Goal: Subscribe to service/newsletter

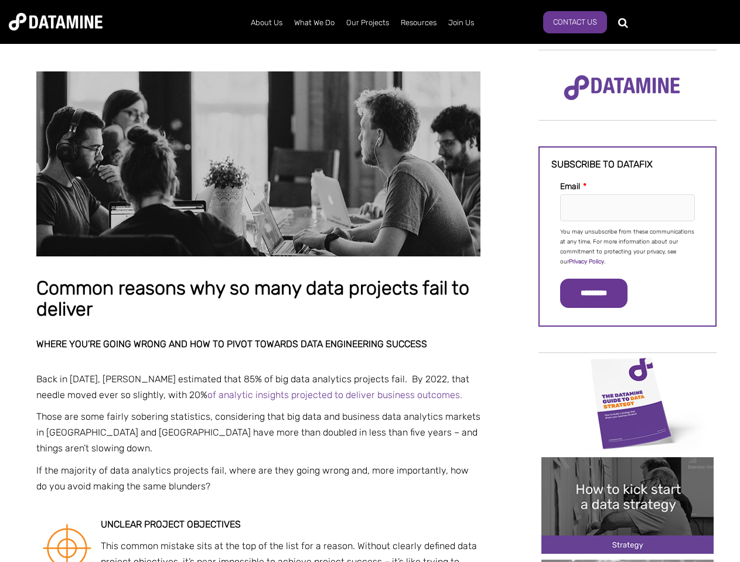
click at [627, 246] on p "You may unsubscribe from these communications at any time. For more information…" at bounding box center [627, 247] width 135 height 40
click at [601, 294] on input "*********" at bounding box center [593, 293] width 67 height 29
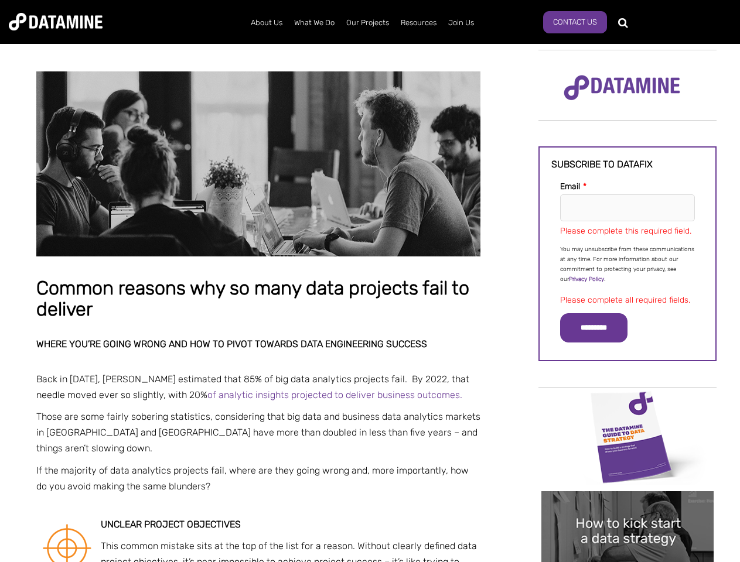
click at [627, 402] on img "Image grid with {{ image_count }} images." at bounding box center [627, 437] width 172 height 97
click at [627, 402] on div "✕" at bounding box center [370, 281] width 740 height 562
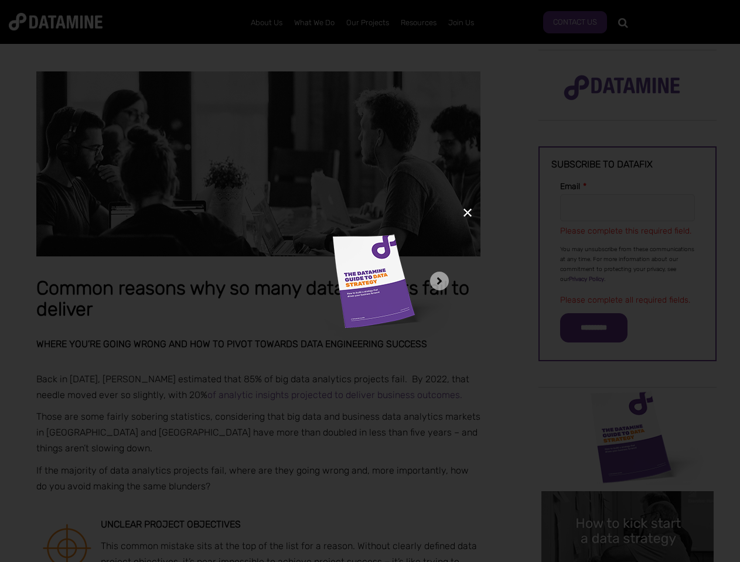
click at [627, 506] on div "✕" at bounding box center [370, 281] width 740 height 562
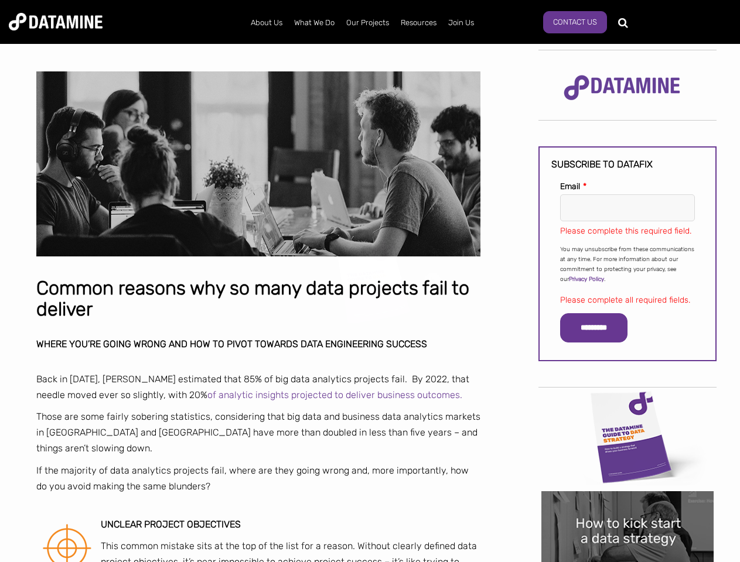
click at [627, 506] on img "Image grid with {{ image_count }} images." at bounding box center [627, 540] width 172 height 97
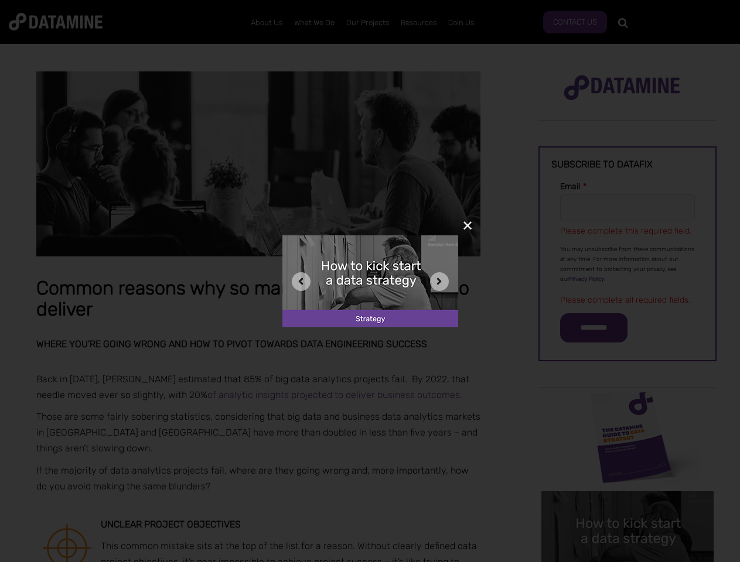
click at [627, 561] on div "✕" at bounding box center [370, 281] width 740 height 562
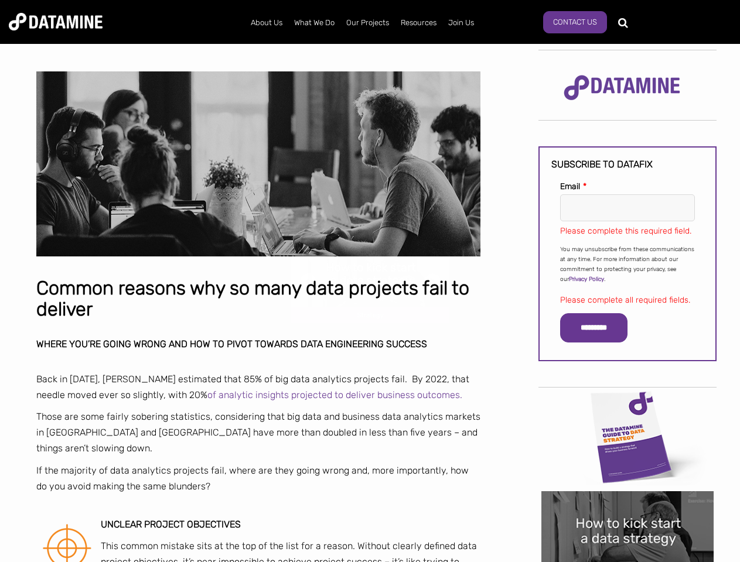
click at [627, 561] on div "✕" at bounding box center [370, 281] width 740 height 562
